Goal: Information Seeking & Learning: Learn about a topic

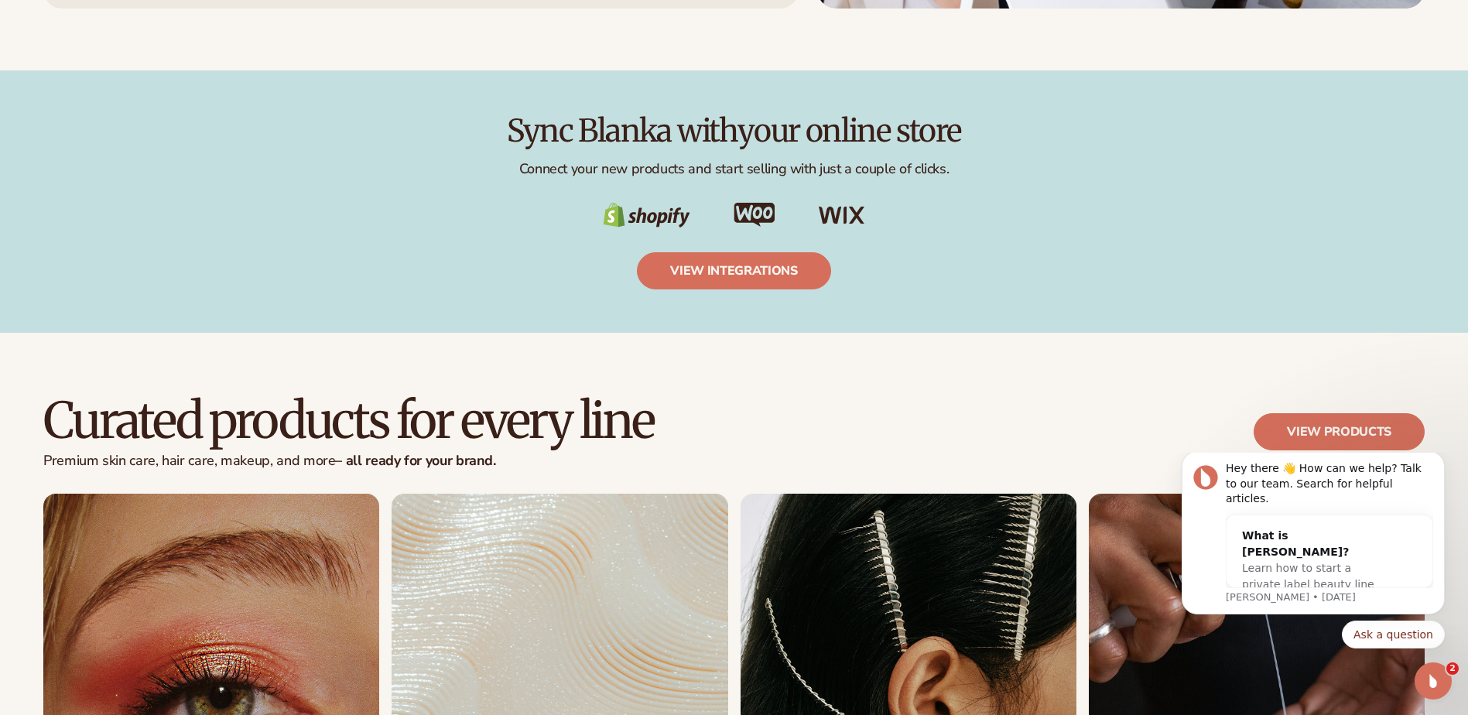
scroll to position [3096, 0]
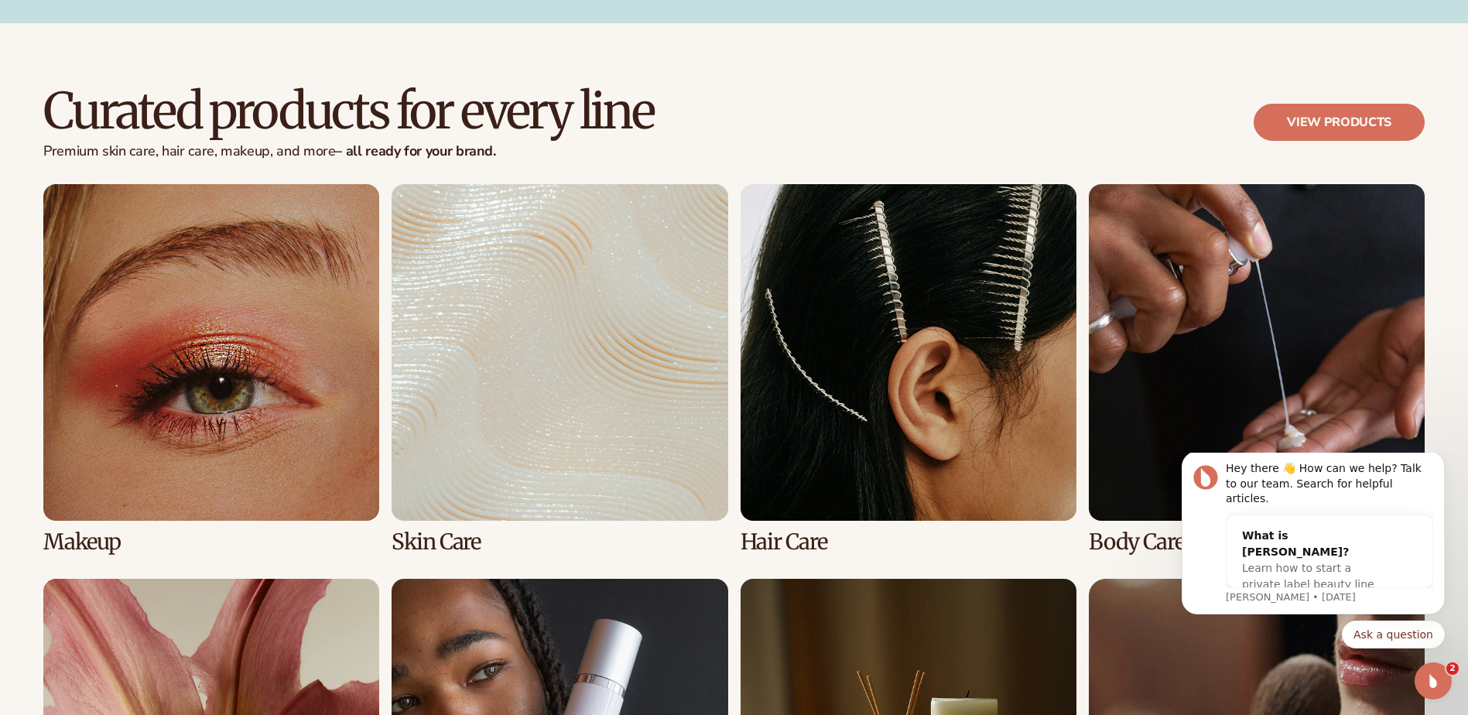
click at [225, 441] on link "1 / 8" at bounding box center [211, 368] width 336 height 369
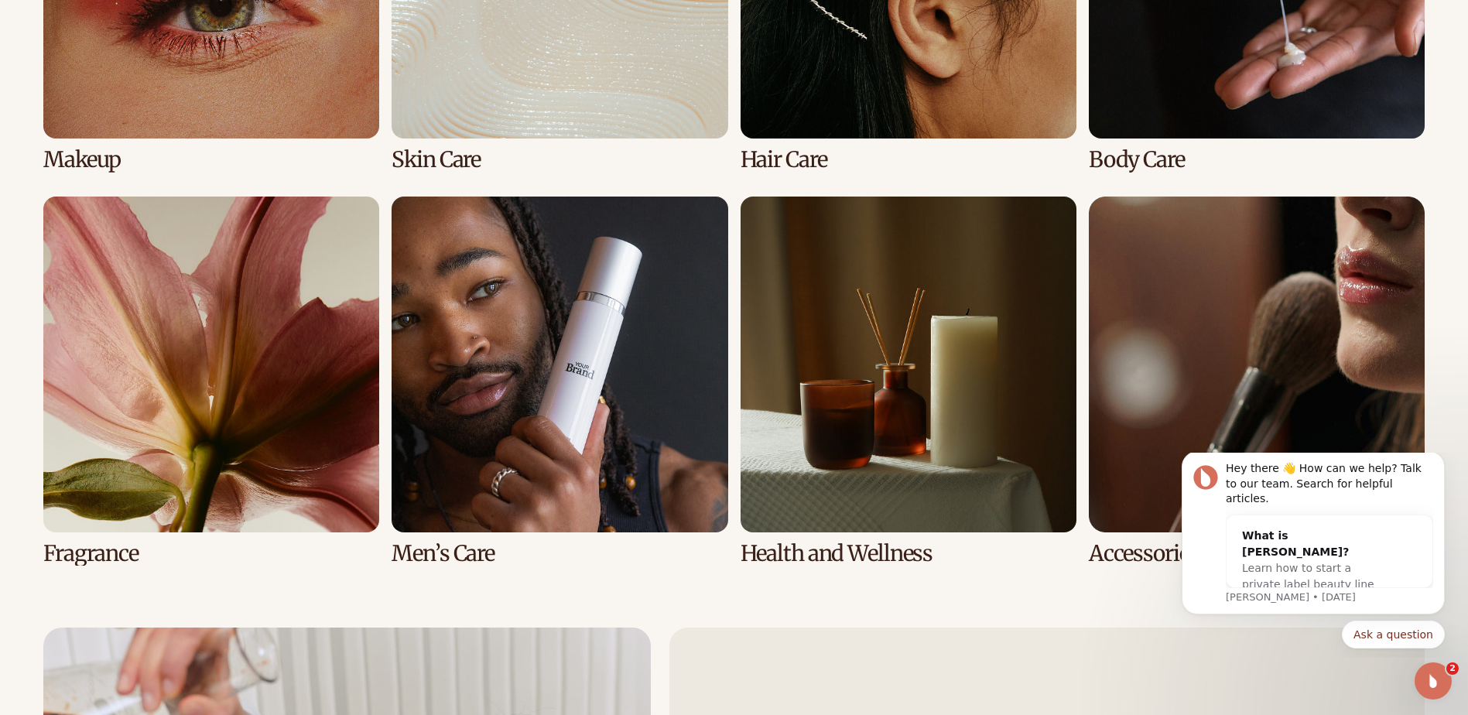
scroll to position [3483, 0]
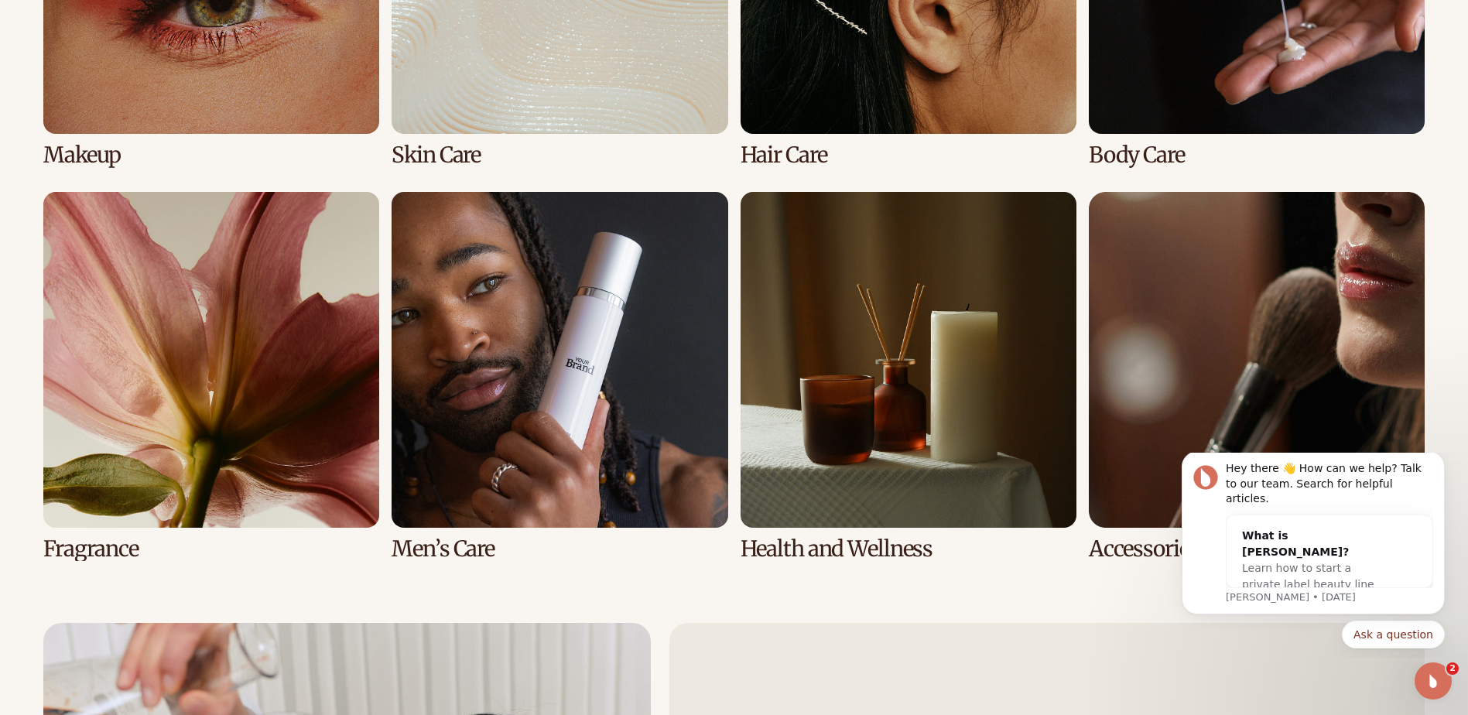
click at [845, 542] on link "7 / 8" at bounding box center [909, 376] width 336 height 369
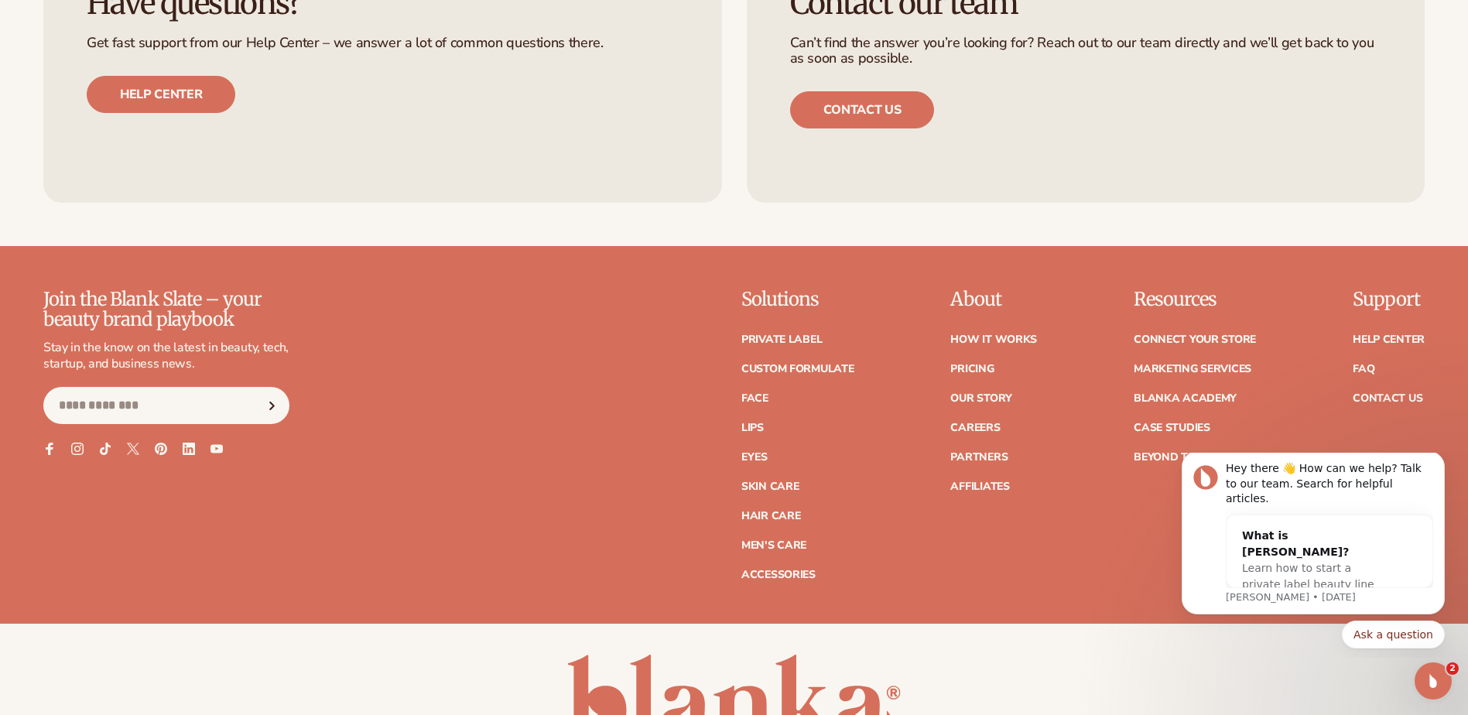
scroll to position [6895, 0]
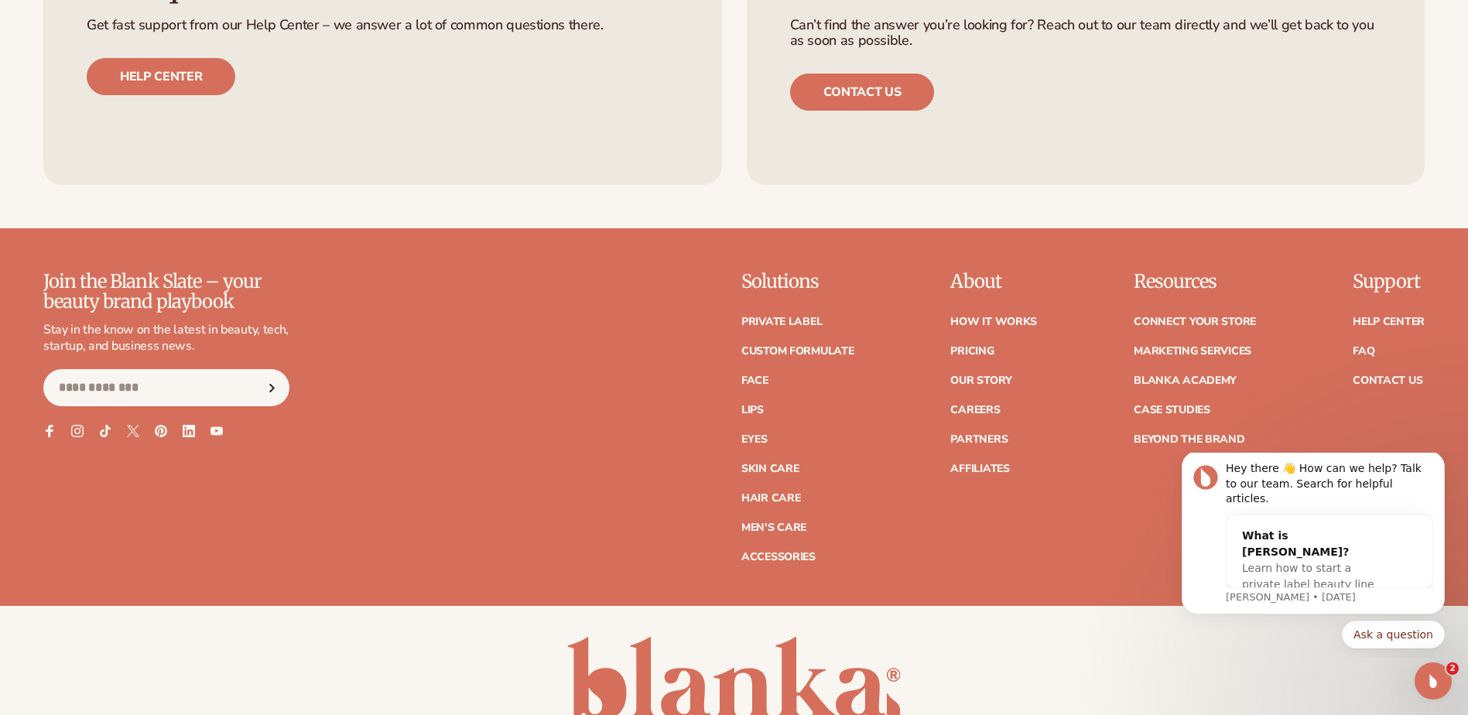
click at [972, 336] on ul "How It Works Pricing Our Story Careers Partners Affiliates" at bounding box center [993, 387] width 87 height 173
click at [958, 357] on link "Pricing" at bounding box center [971, 351] width 43 height 11
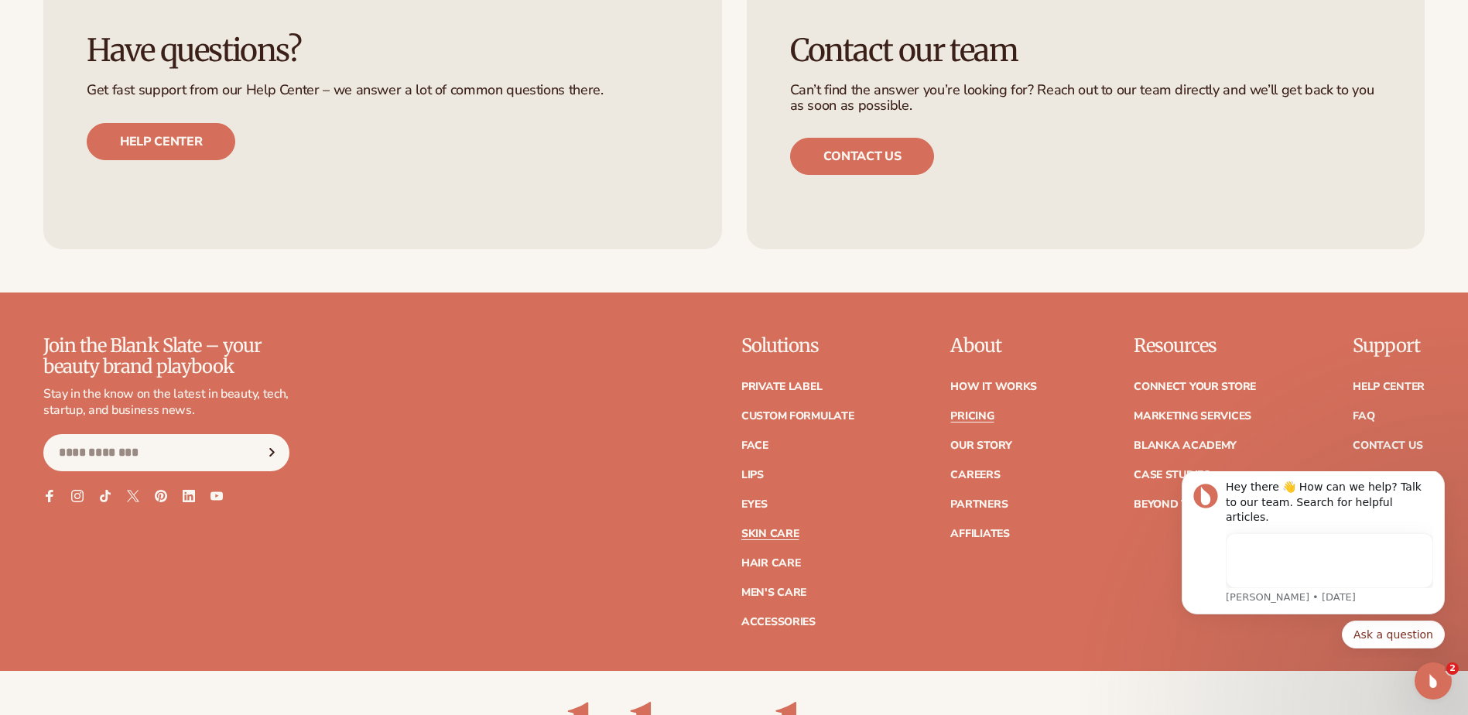
click at [757, 529] on link "Skin Care" at bounding box center [769, 534] width 57 height 11
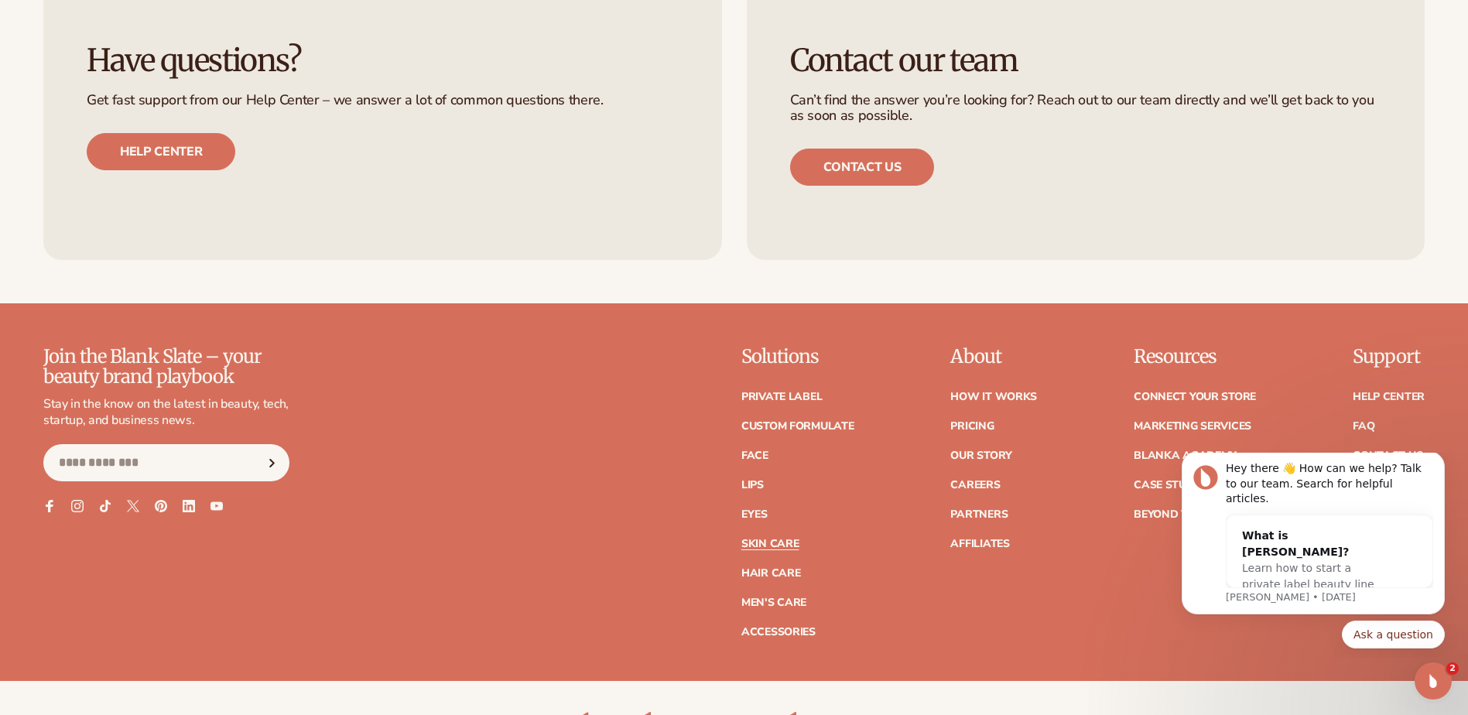
scroll to position [3326, 0]
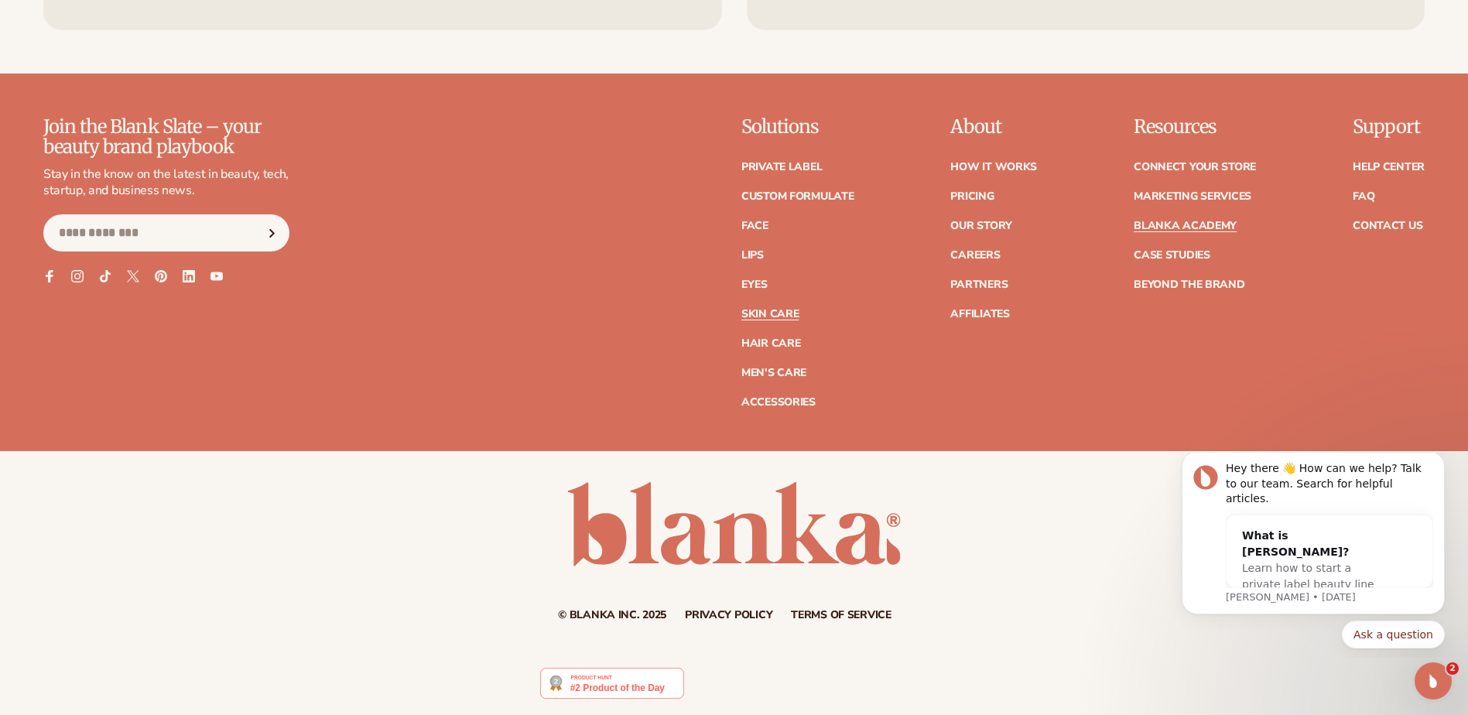
click at [1171, 225] on link "Blanka Academy" at bounding box center [1185, 226] width 103 height 11
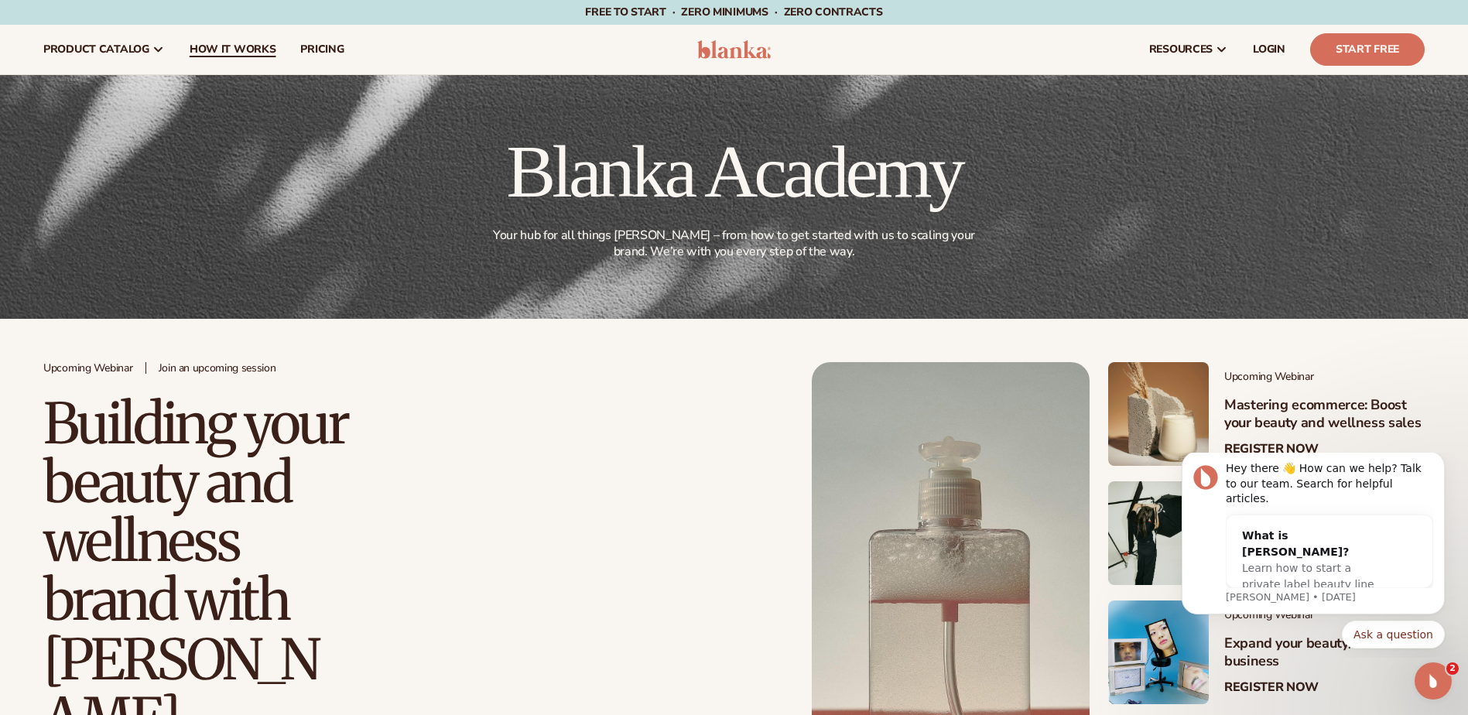
click at [248, 51] on span "How It Works" at bounding box center [233, 49] width 87 height 12
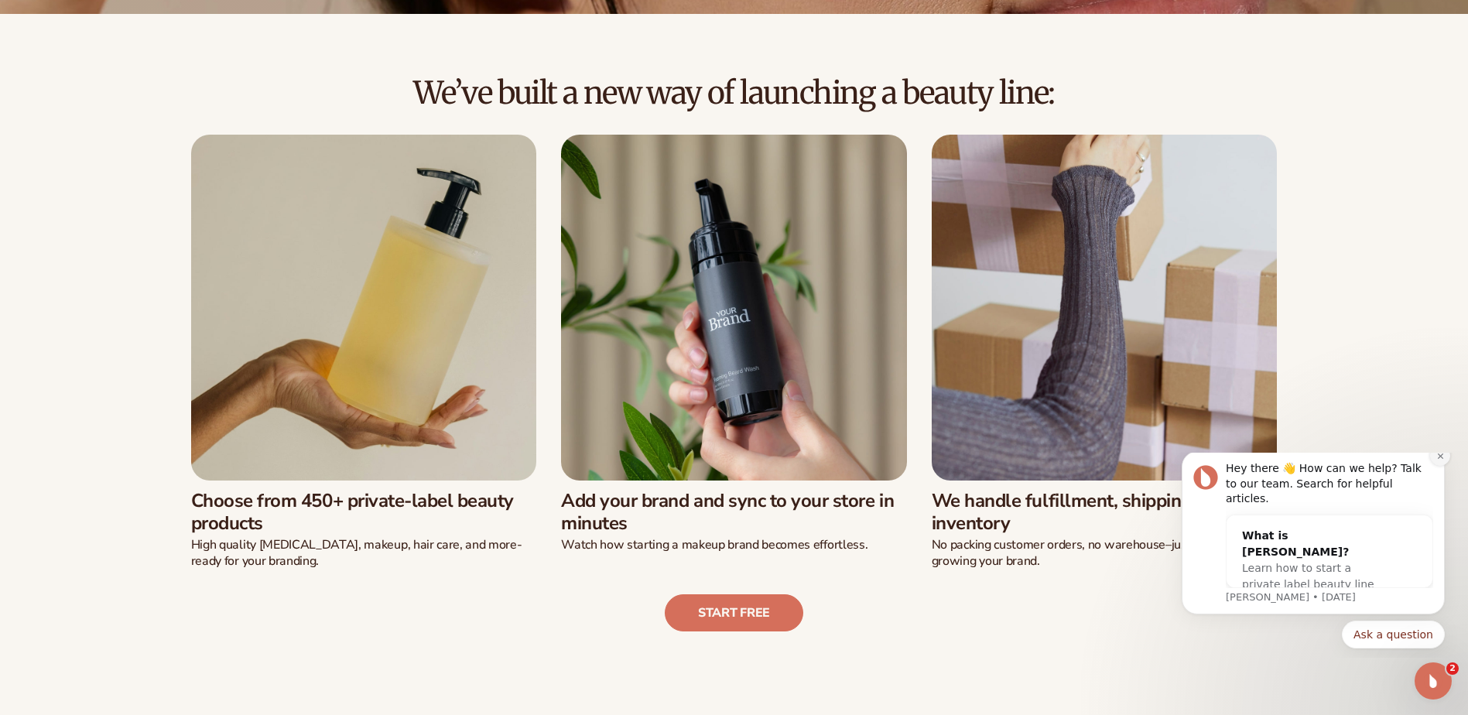
click at [1437, 460] on icon "Dismiss notification" at bounding box center [1440, 456] width 9 height 9
click at [1445, 450] on button "Dismiss notification" at bounding box center [1440, 440] width 20 height 20
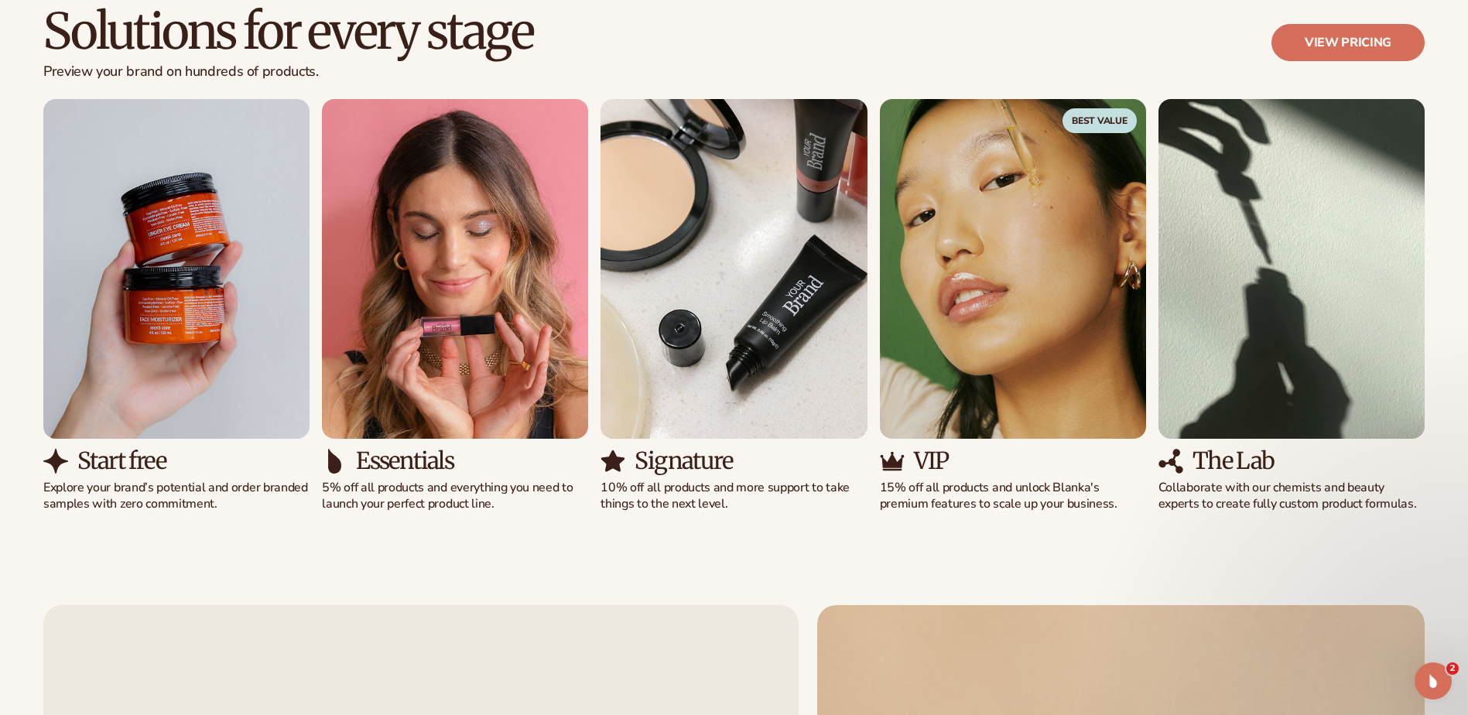
scroll to position [1161, 0]
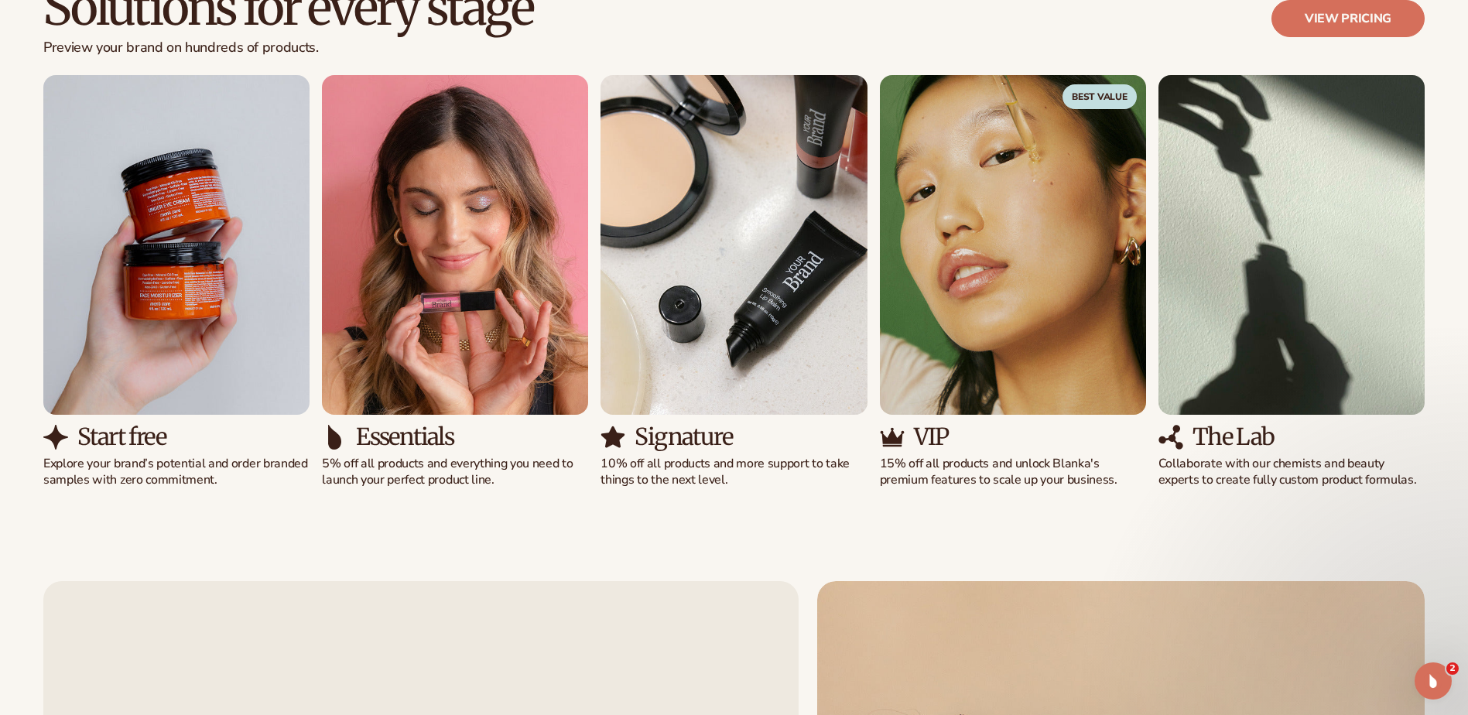
click at [945, 373] on img "4 / 5" at bounding box center [1013, 245] width 266 height 340
click at [1096, 101] on span "Best Value" at bounding box center [1100, 96] width 74 height 25
click at [1097, 94] on span "Best Value" at bounding box center [1100, 96] width 74 height 25
click at [1053, 228] on img "4 / 5" at bounding box center [1013, 245] width 266 height 340
click at [1234, 459] on p "Collaborate with our chemists and beauty experts to create fully custom product…" at bounding box center [1292, 472] width 266 height 33
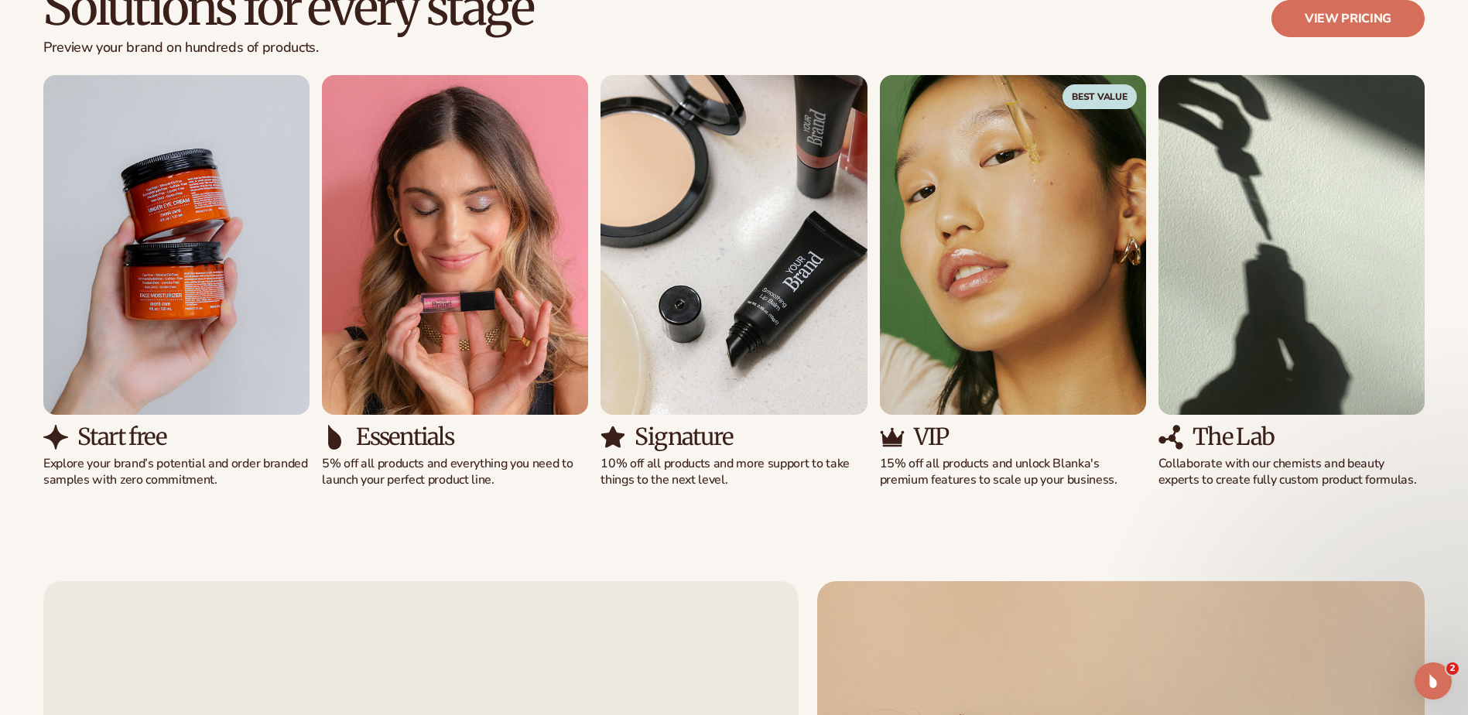
click at [1251, 389] on img "5 / 5" at bounding box center [1292, 245] width 266 height 340
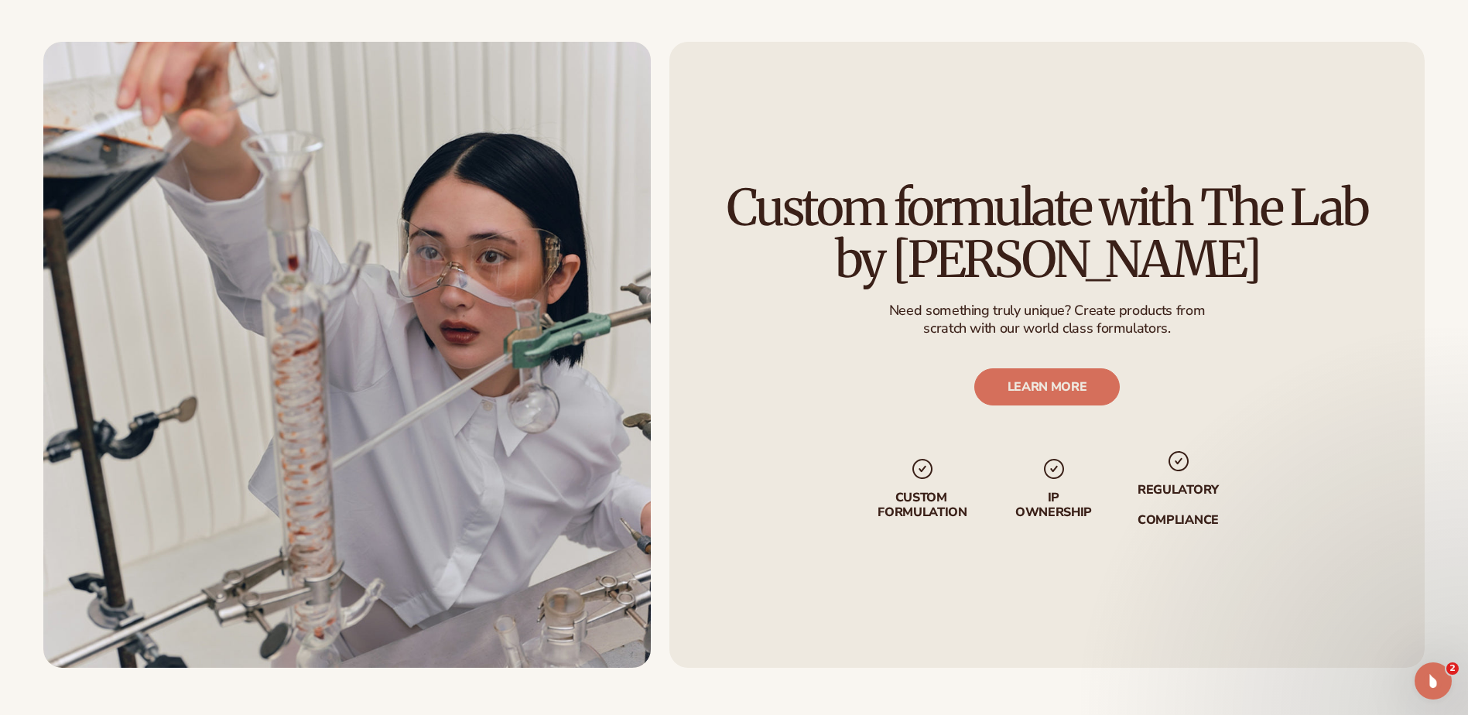
scroll to position [3173, 0]
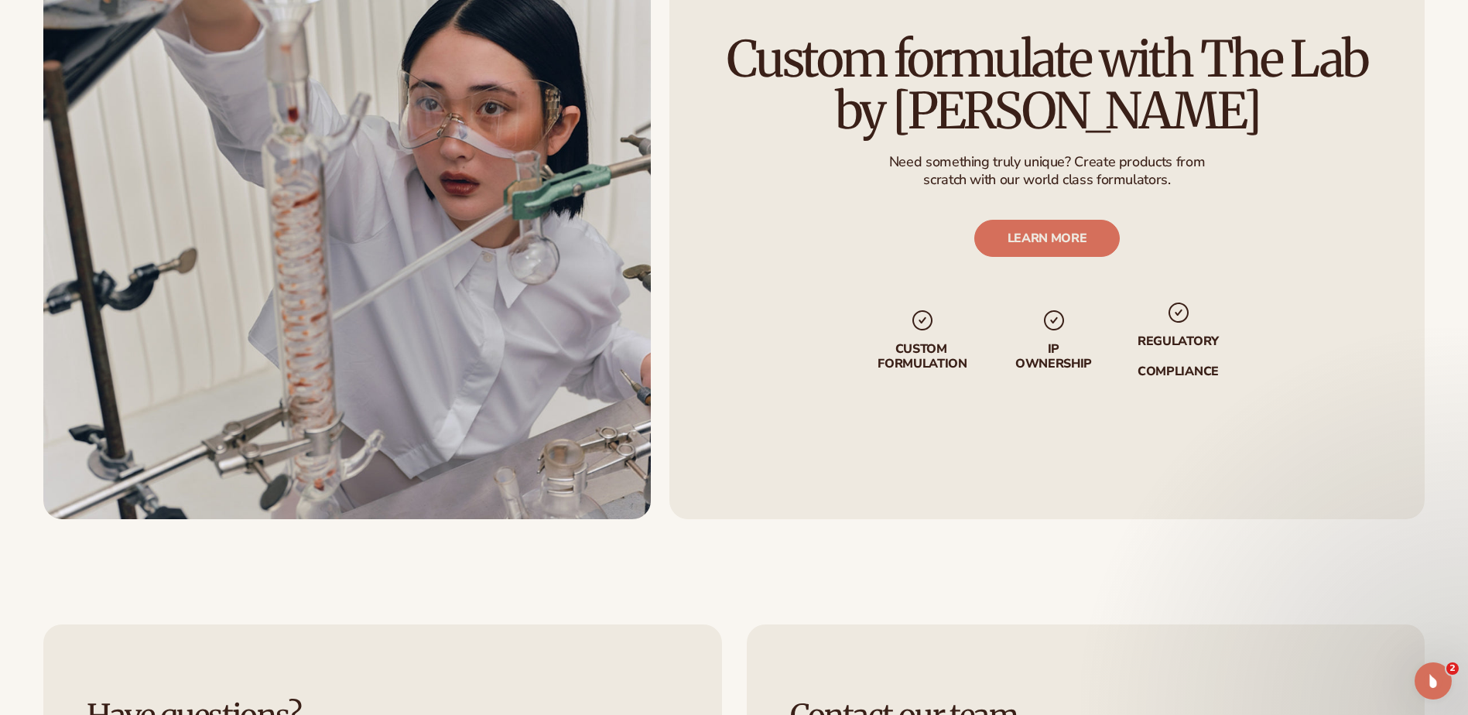
click at [571, 363] on img at bounding box center [347, 206] width 608 height 626
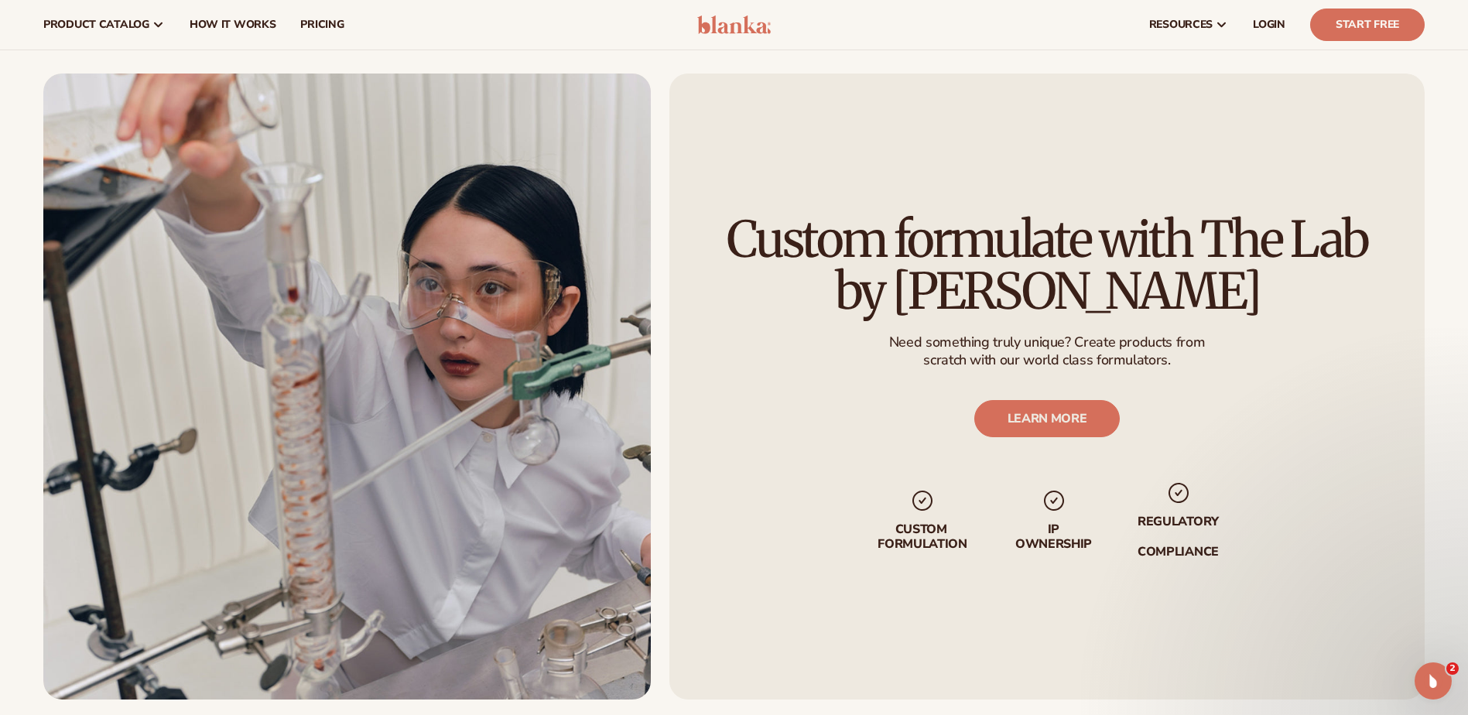
scroll to position [2941, 0]
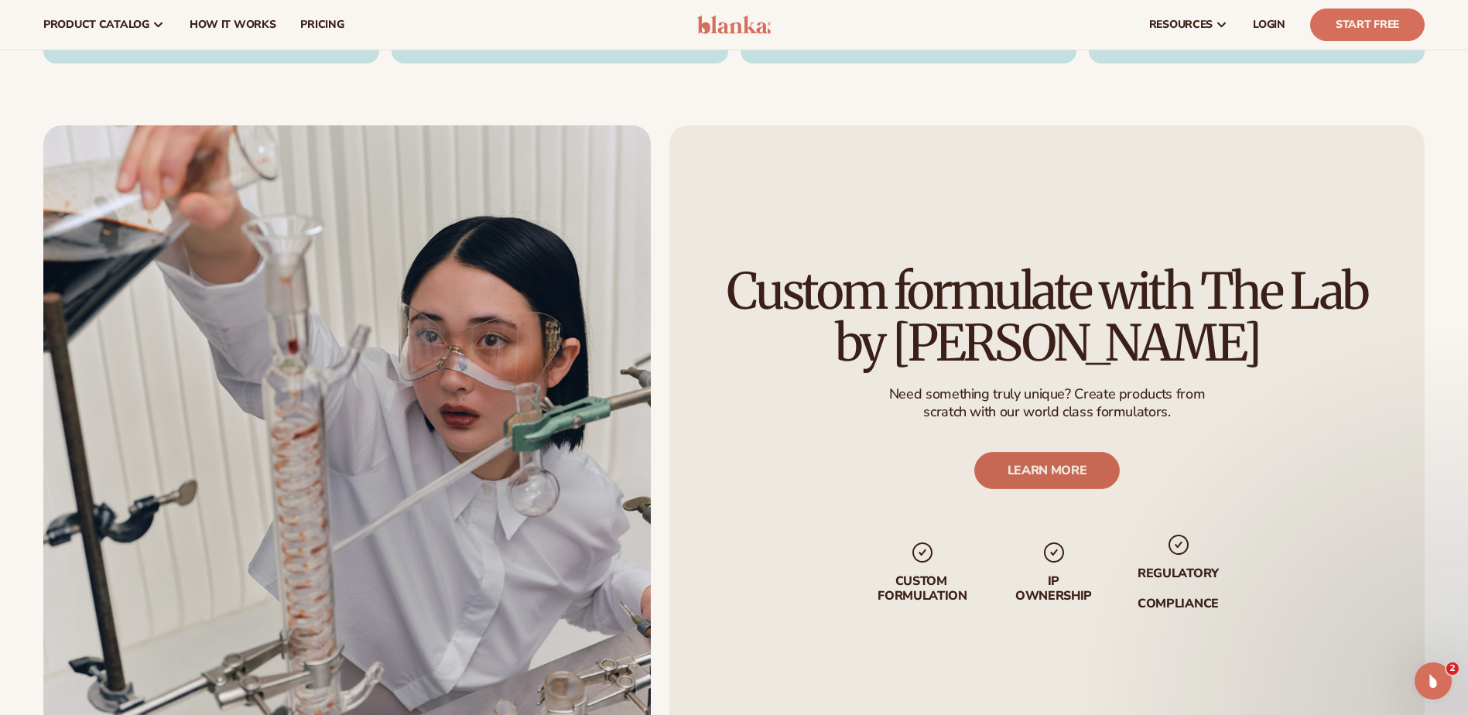
click at [1039, 472] on link "LEARN MORE" at bounding box center [1047, 471] width 146 height 37
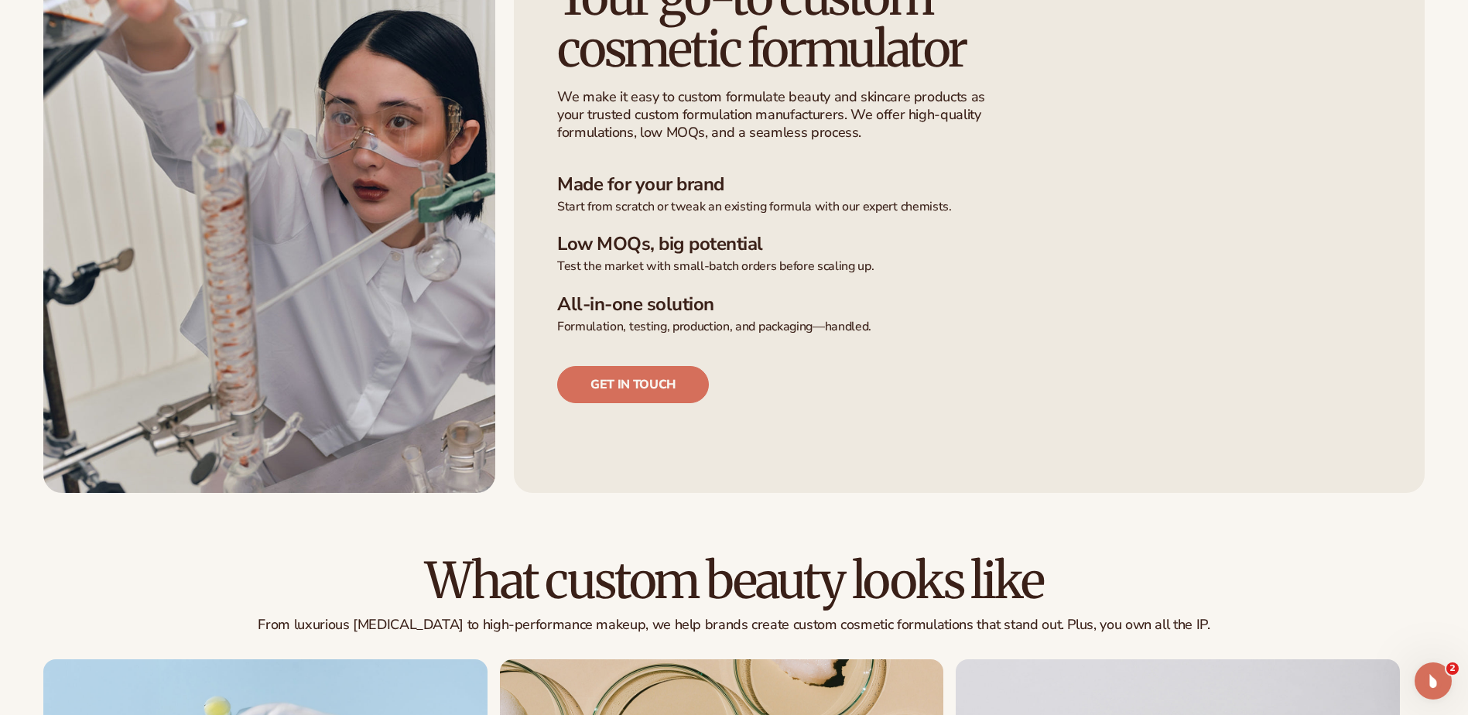
scroll to position [542, 0]
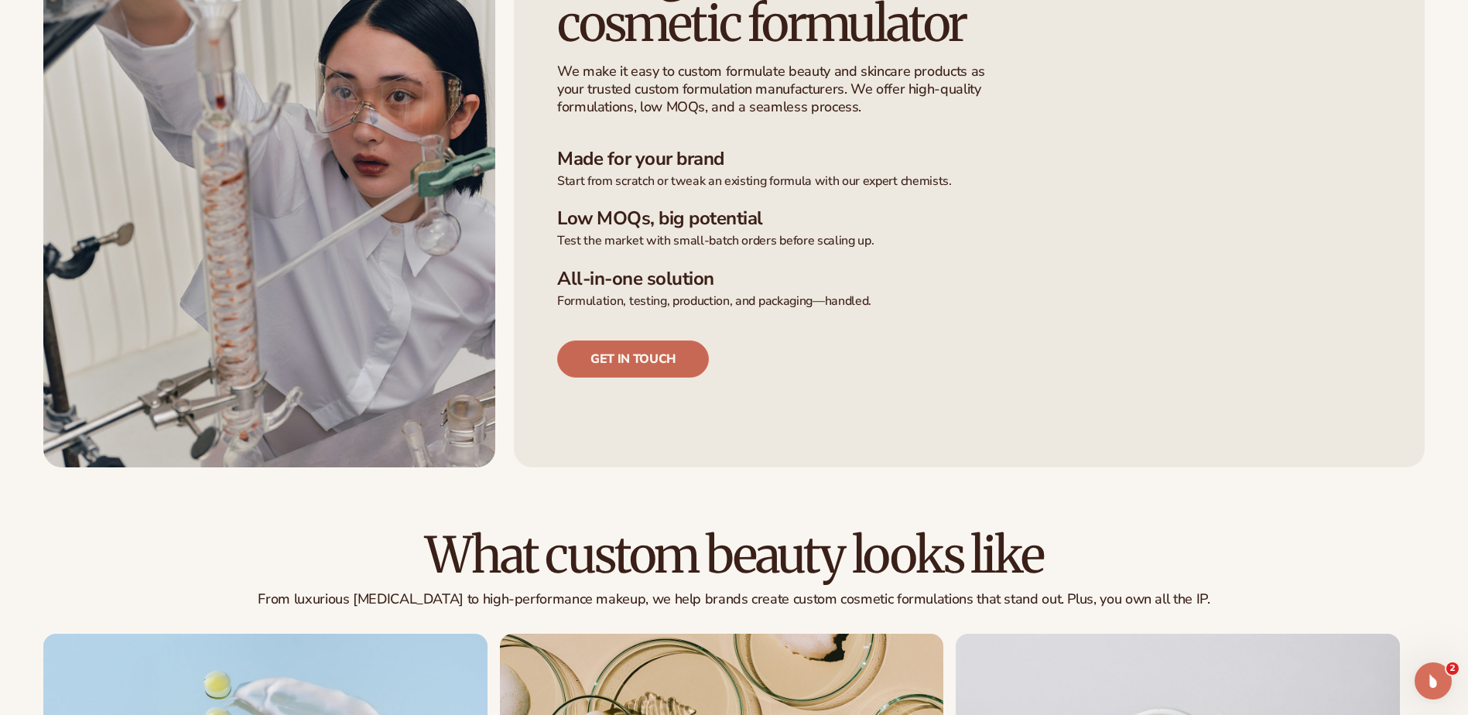
click at [632, 363] on link "Get in touch" at bounding box center [633, 359] width 152 height 37
